Goal: Navigation & Orientation: Find specific page/section

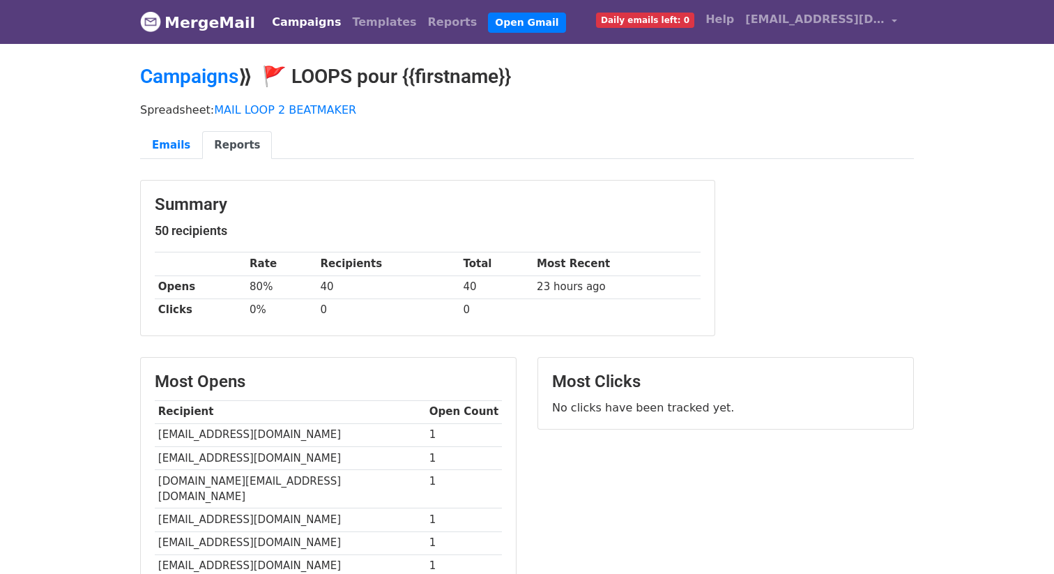
click at [229, 132] on link "Reports" at bounding box center [237, 145] width 70 height 29
click at [177, 141] on link "Emails" at bounding box center [171, 145] width 62 height 29
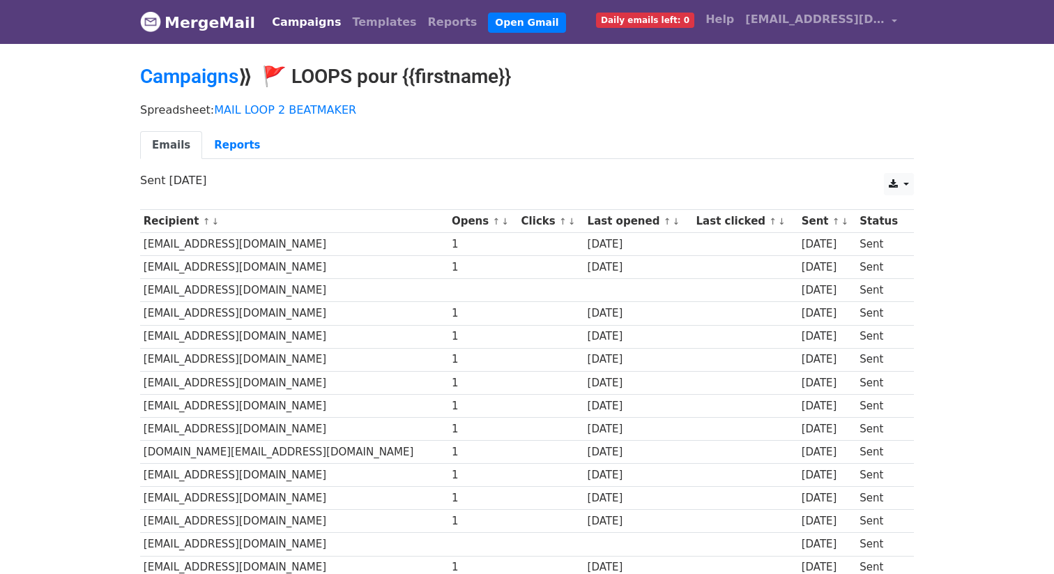
click at [291, 20] on link "Campaigns" at bounding box center [306, 22] width 80 height 28
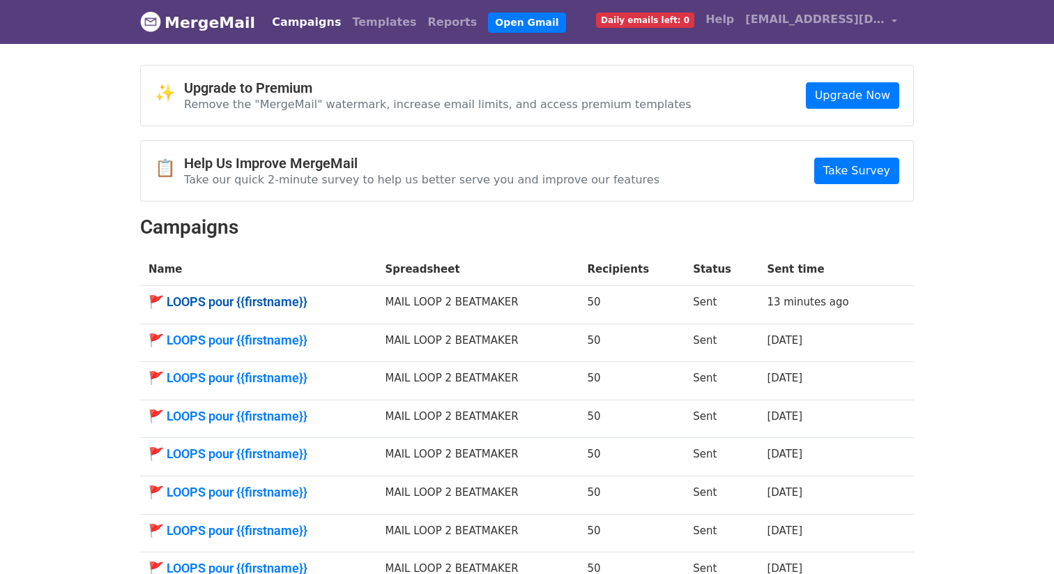
click at [239, 295] on link "🚩 LOOPS pour {{firstname}}" at bounding box center [258, 301] width 220 height 15
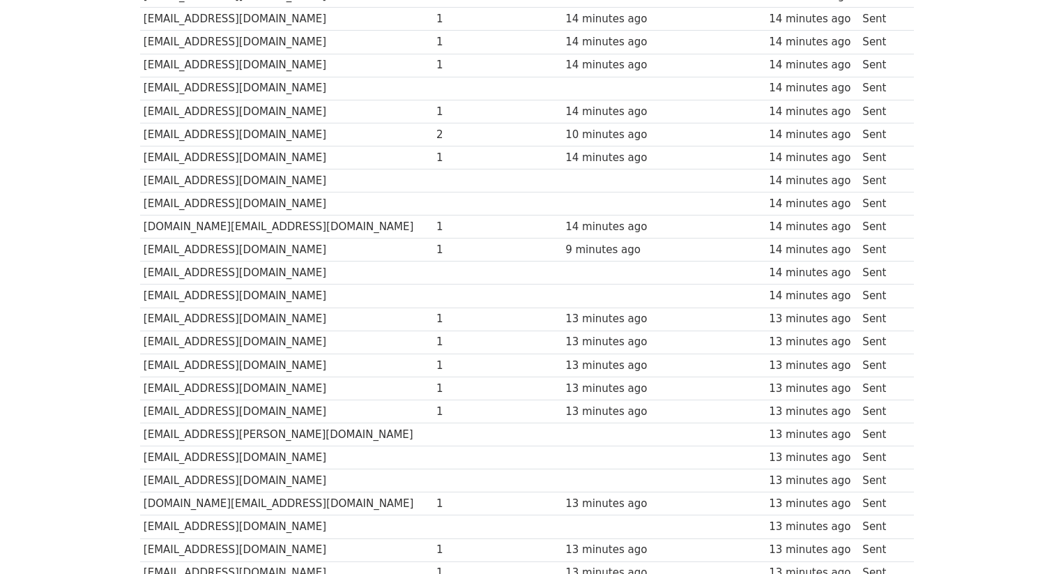
scroll to position [935, 0]
